Goal: Task Accomplishment & Management: Manage account settings

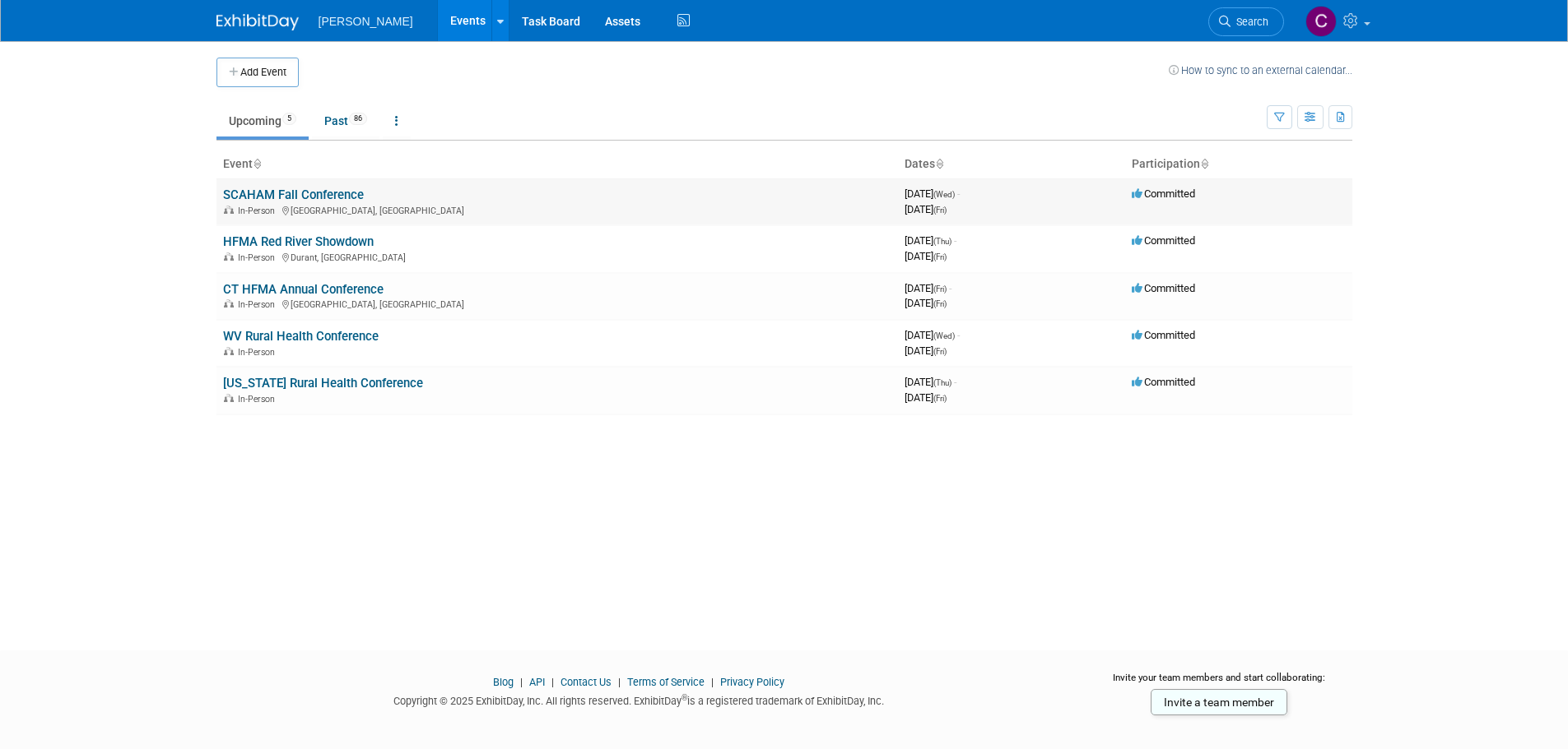
click at [281, 185] on td "SCAHAM Fall Conference In-Person [GEOGRAPHIC_DATA], [GEOGRAPHIC_DATA]" at bounding box center [557, 202] width 682 height 47
click at [281, 192] on link "SCAHAM Fall Conference" at bounding box center [293, 195] width 141 height 15
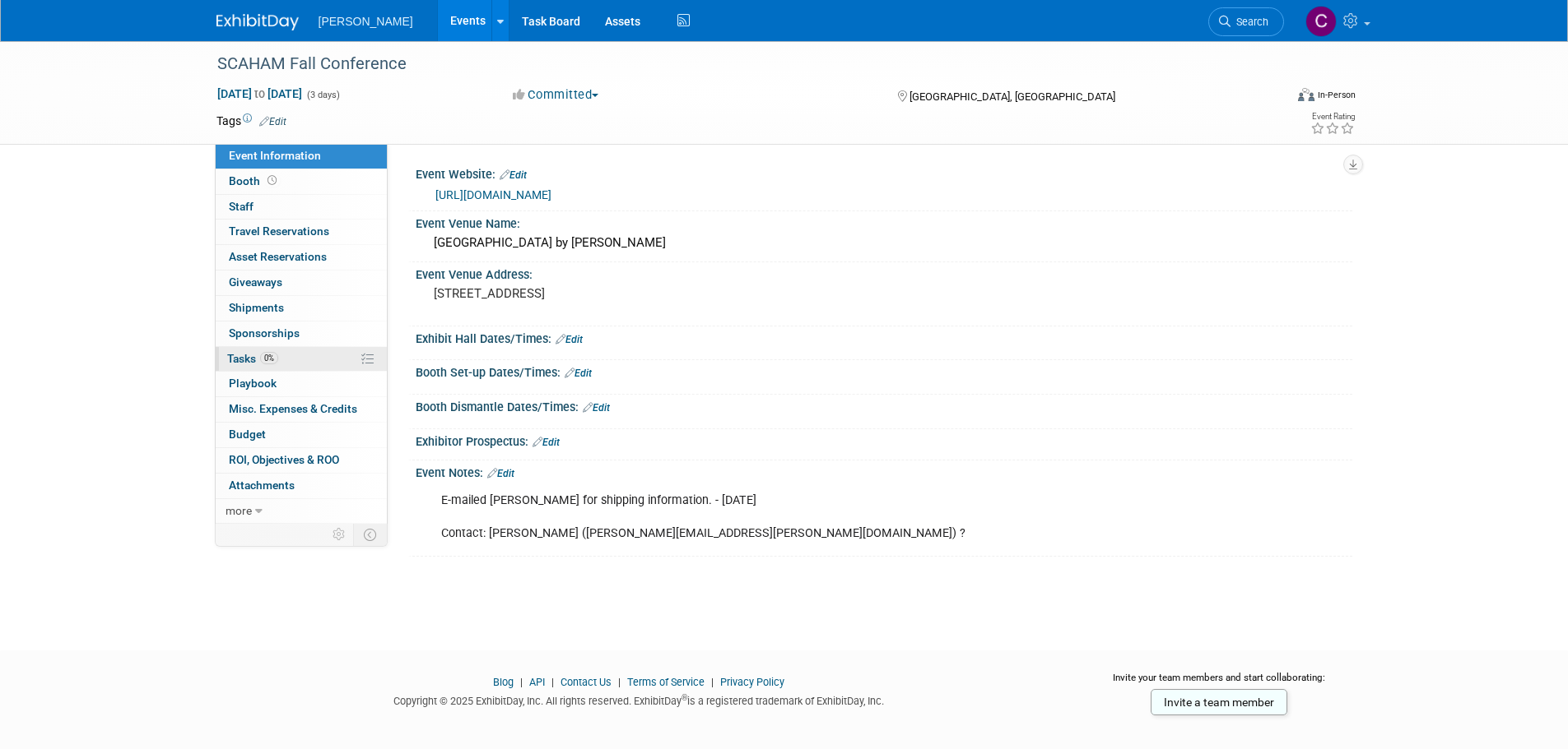
click at [254, 362] on span "Tasks 0%" at bounding box center [253, 359] width 51 height 13
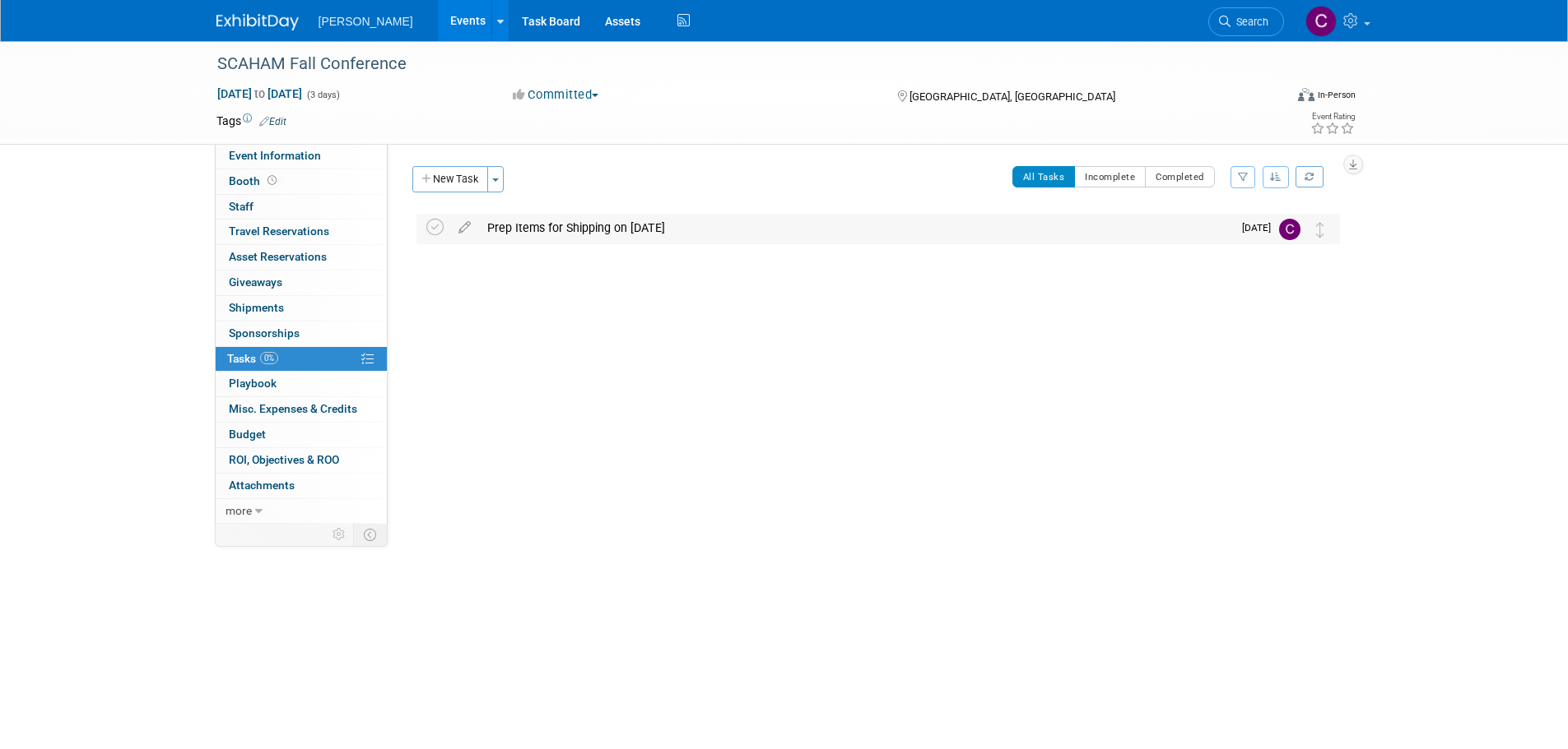
click at [549, 227] on div "Prep Items for Shipping on 10/2/25" at bounding box center [856, 227] width 753 height 28
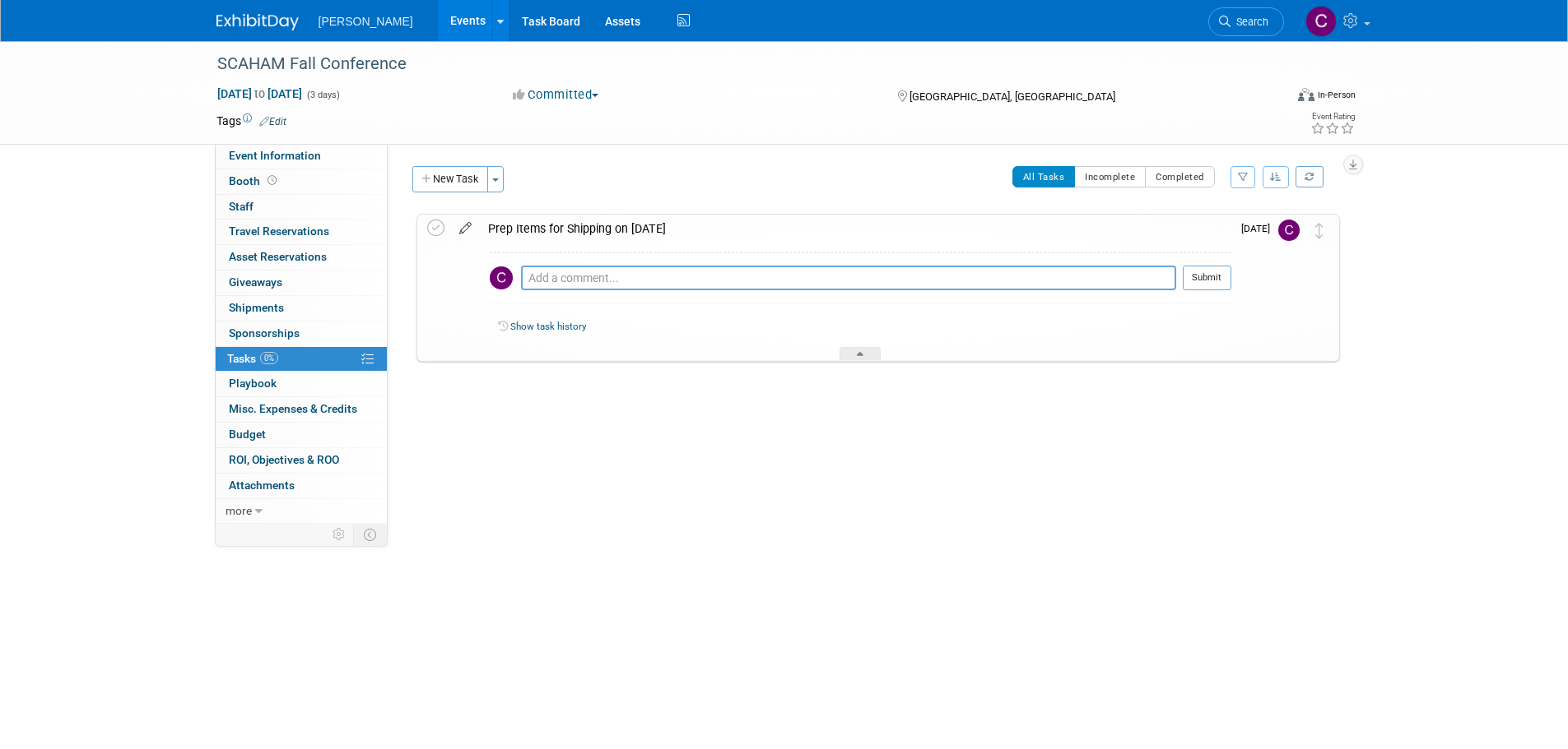
click at [469, 228] on icon at bounding box center [464, 225] width 29 height 20
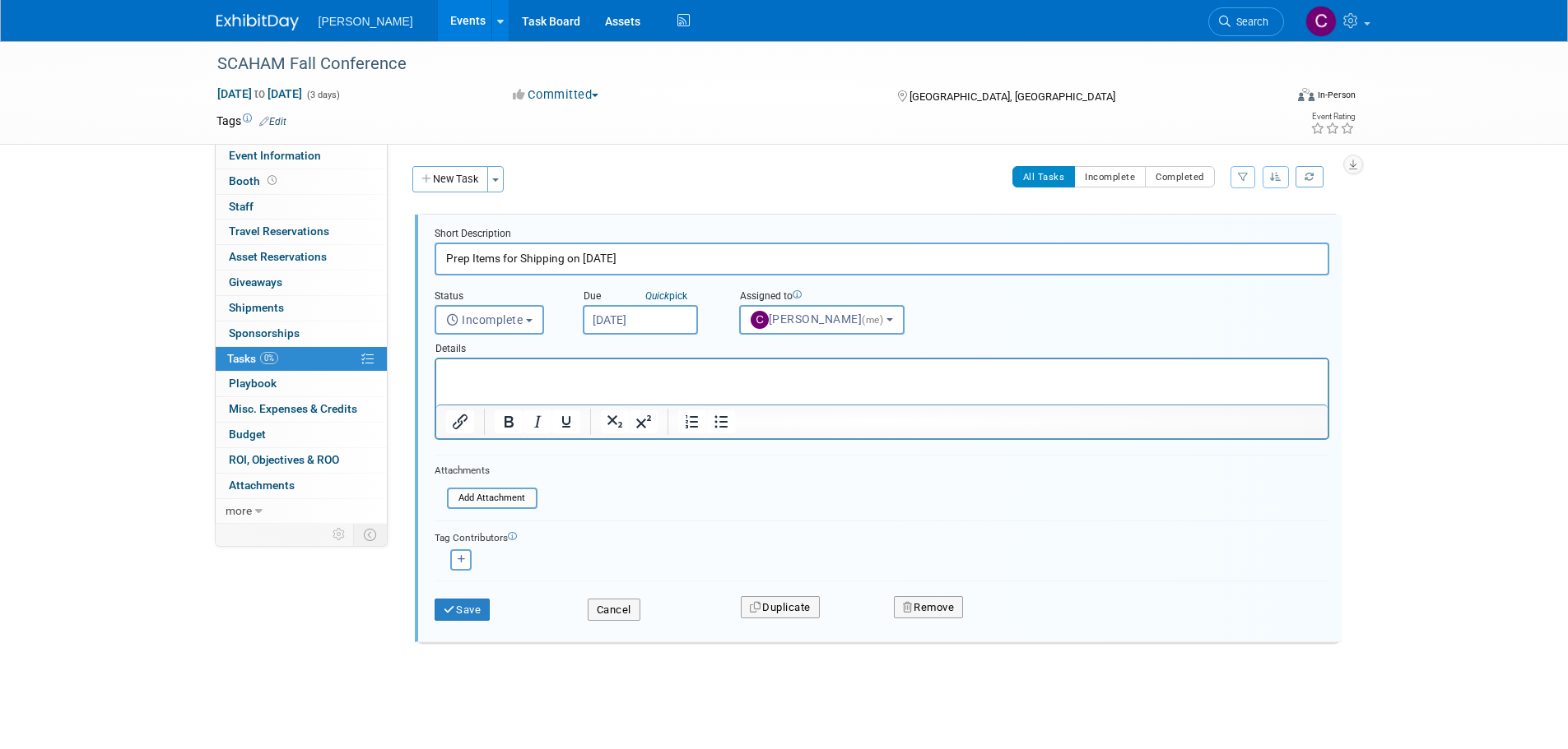
click at [475, 371] on p "Rich Text Area. Press ALT-0 for help." at bounding box center [881, 374] width 872 height 16
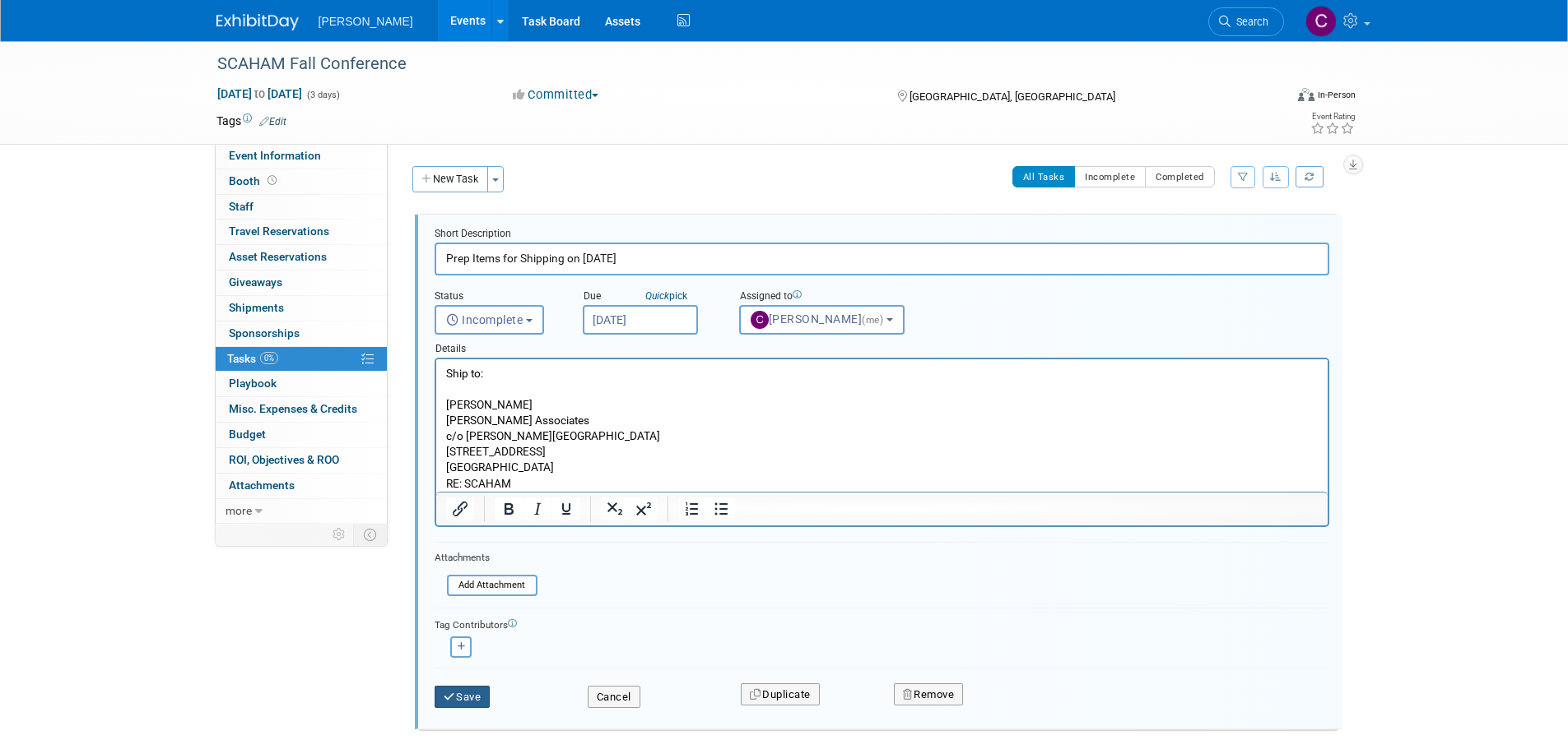
click at [462, 694] on button "Save" at bounding box center [463, 697] width 56 height 23
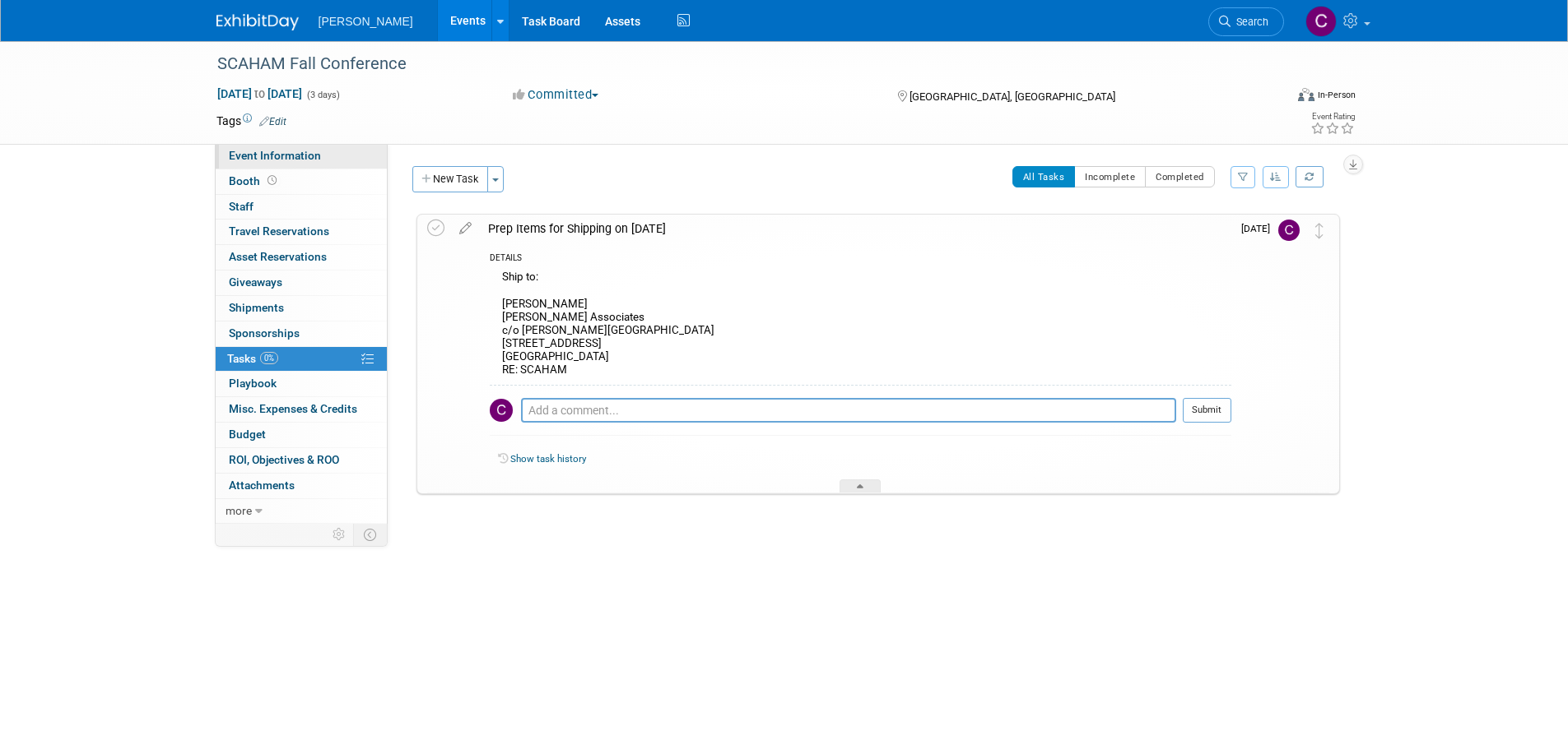
click at [265, 153] on span "Event Information" at bounding box center [275, 155] width 93 height 13
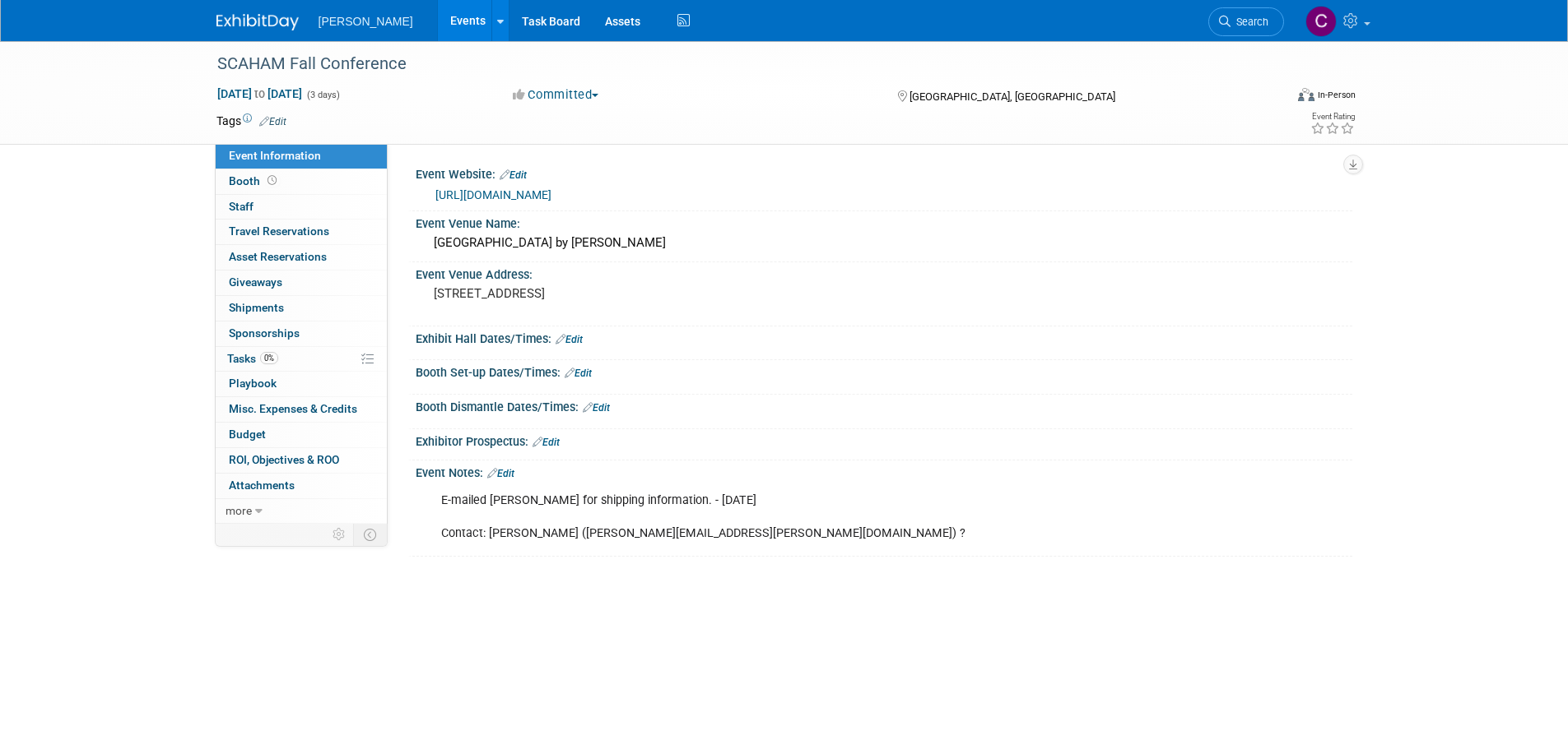
click at [509, 471] on link "Edit" at bounding box center [500, 473] width 27 height 11
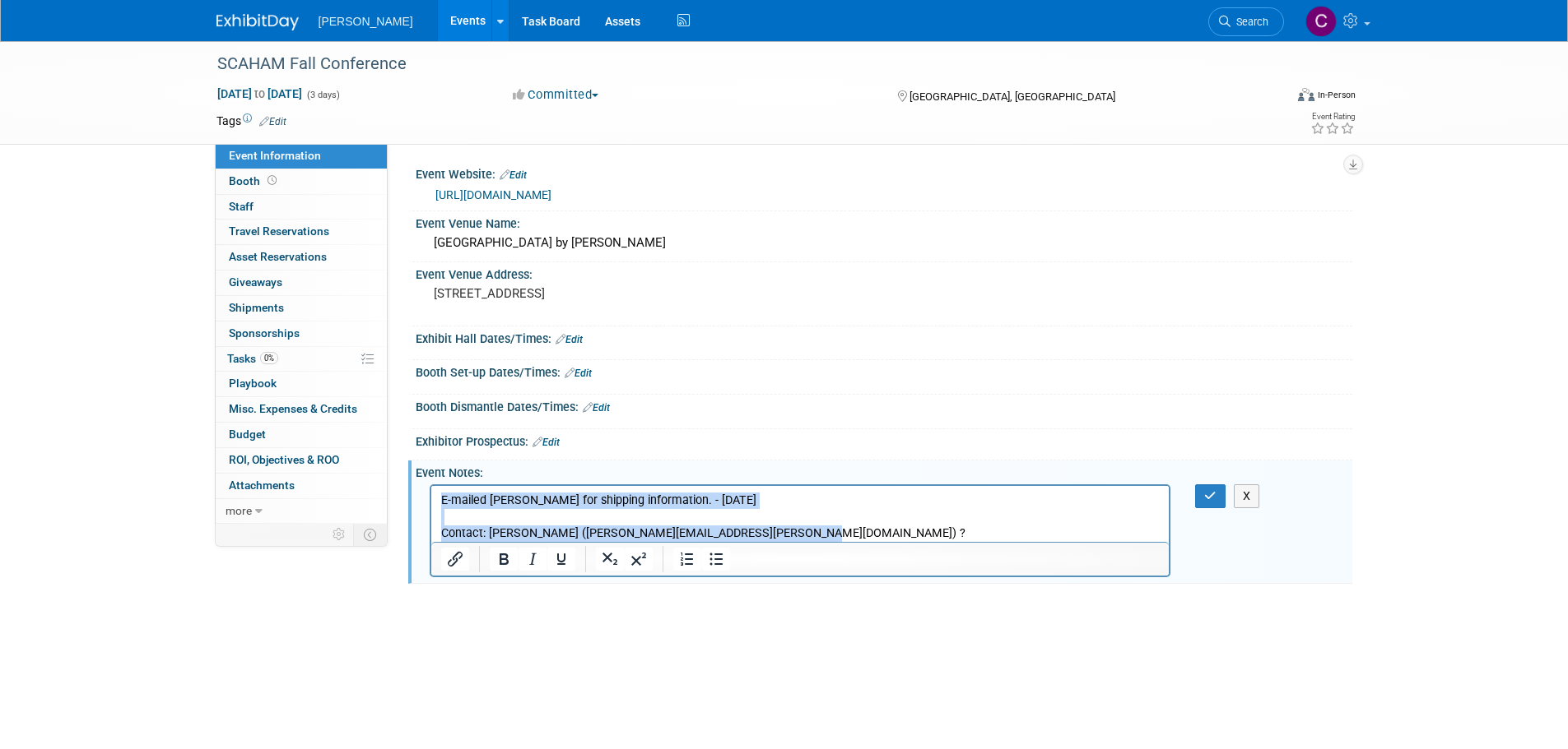
drag, startPoint x: 727, startPoint y: 538, endPoint x: 313, endPoint y: 473, distance: 419.1
click at [430, 485] on html "E-mailed Lauren Scarce for shipping information. - 9/22/25 Contact: Carey Patte…" at bounding box center [799, 513] width 738 height 55
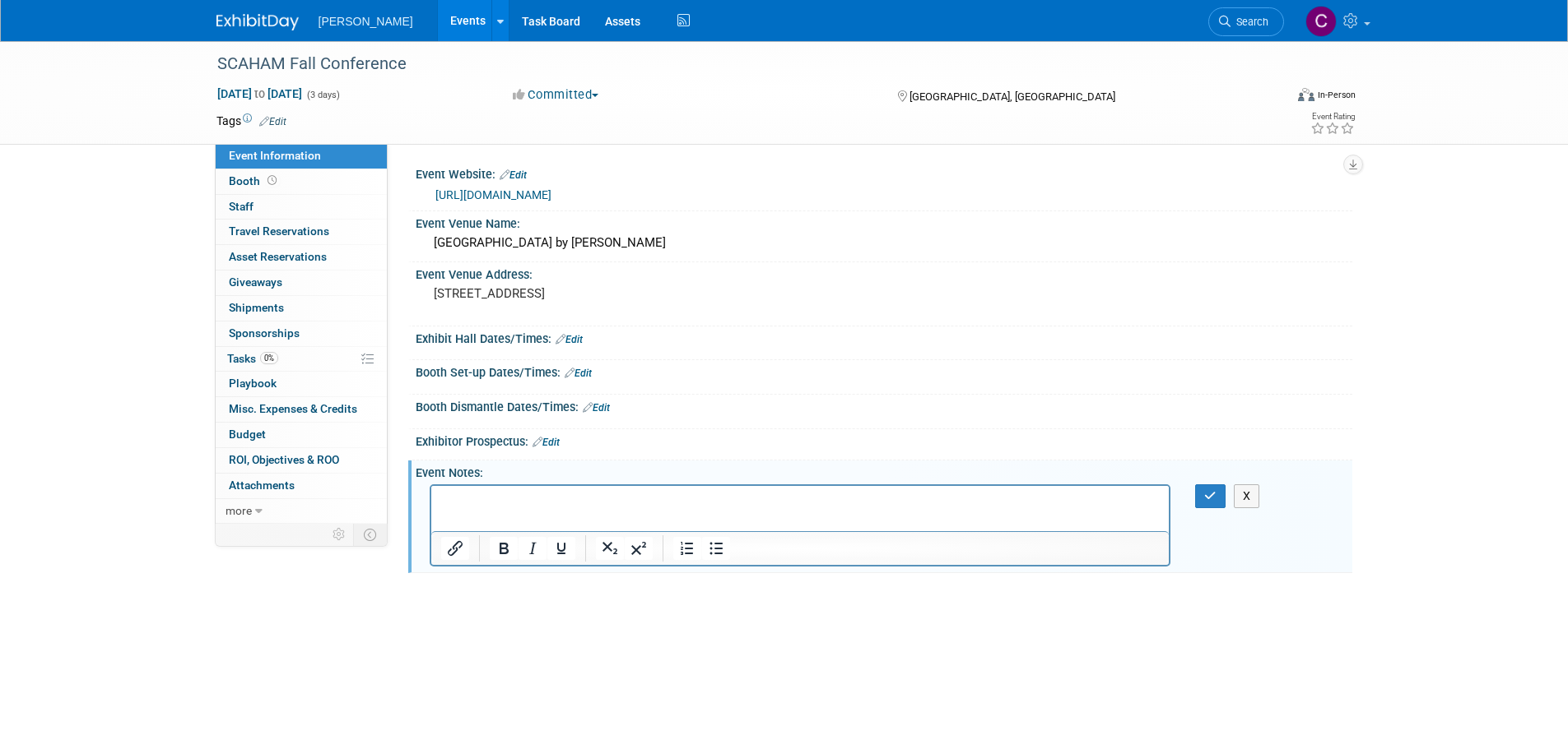
click at [473, 487] on html at bounding box center [799, 497] width 738 height 23
click at [1195, 506] on button "button" at bounding box center [1210, 497] width 31 height 24
